Goal: Transaction & Acquisition: Purchase product/service

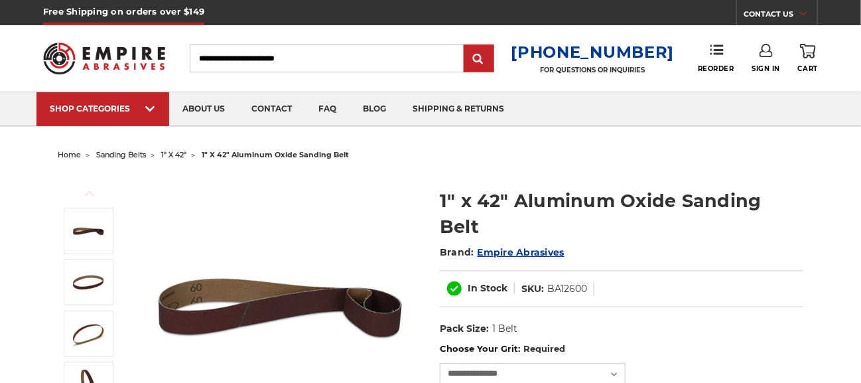
select select
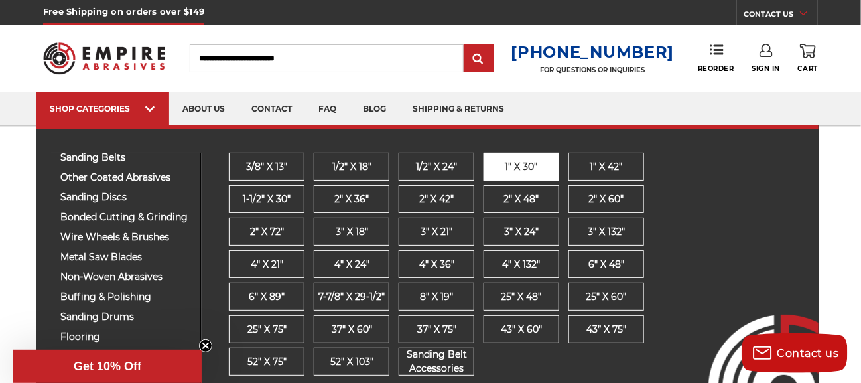
click at [511, 163] on span "1" x 30"" at bounding box center [521, 167] width 32 height 14
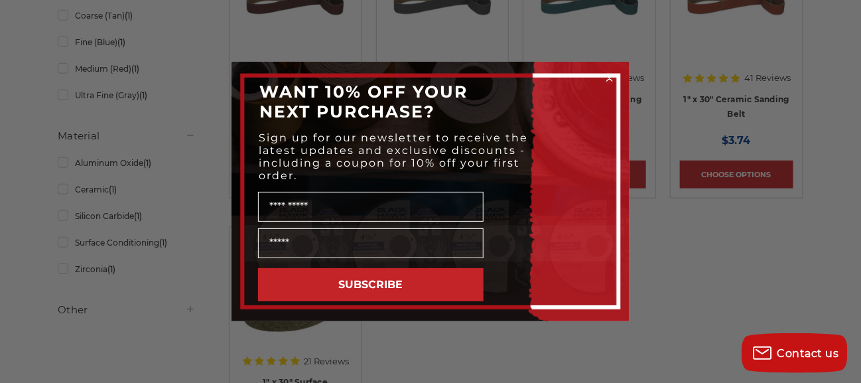
scroll to position [353, 0]
click at [611, 74] on circle "Close dialog" at bounding box center [609, 78] width 13 height 13
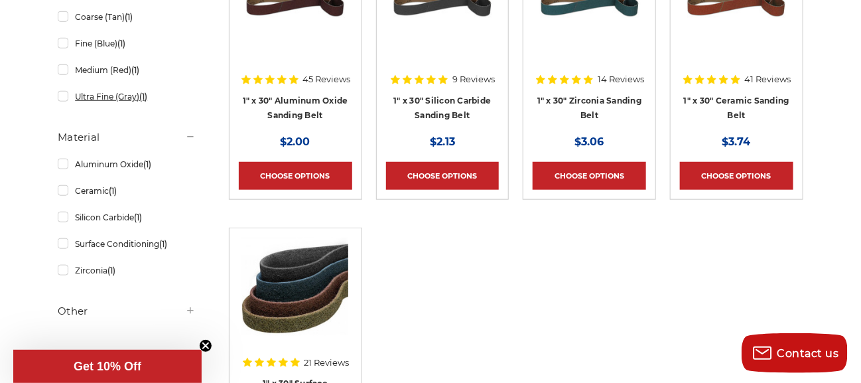
click at [90, 94] on link "Ultra Fine (Gray) (1)" at bounding box center [127, 96] width 138 height 23
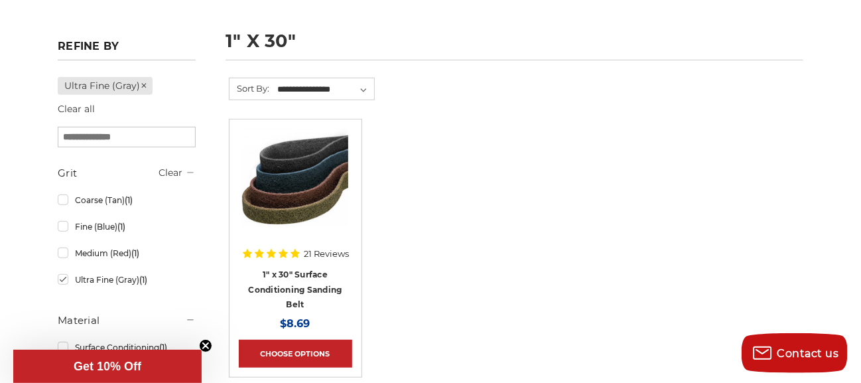
scroll to position [176, 0]
click at [288, 219] on img at bounding box center [295, 181] width 106 height 106
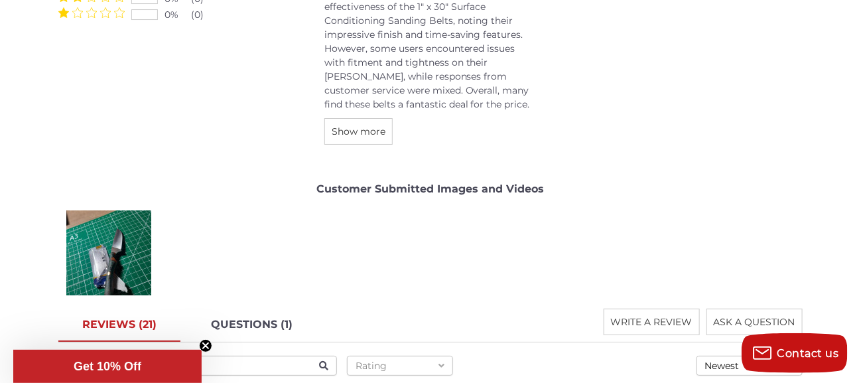
scroll to position [1768, 0]
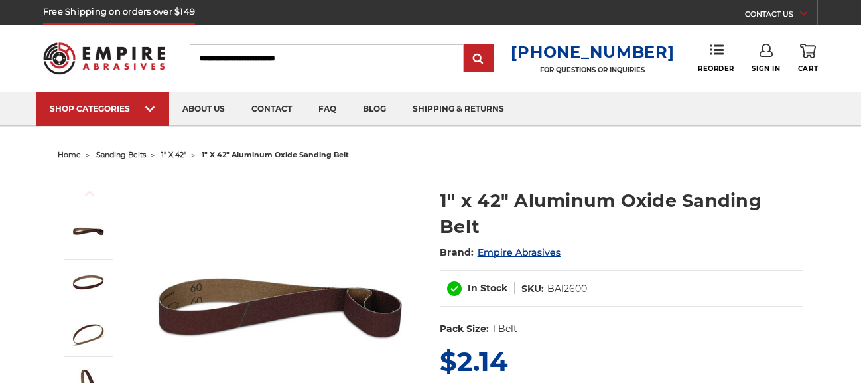
select select
